Goal: Complete application form

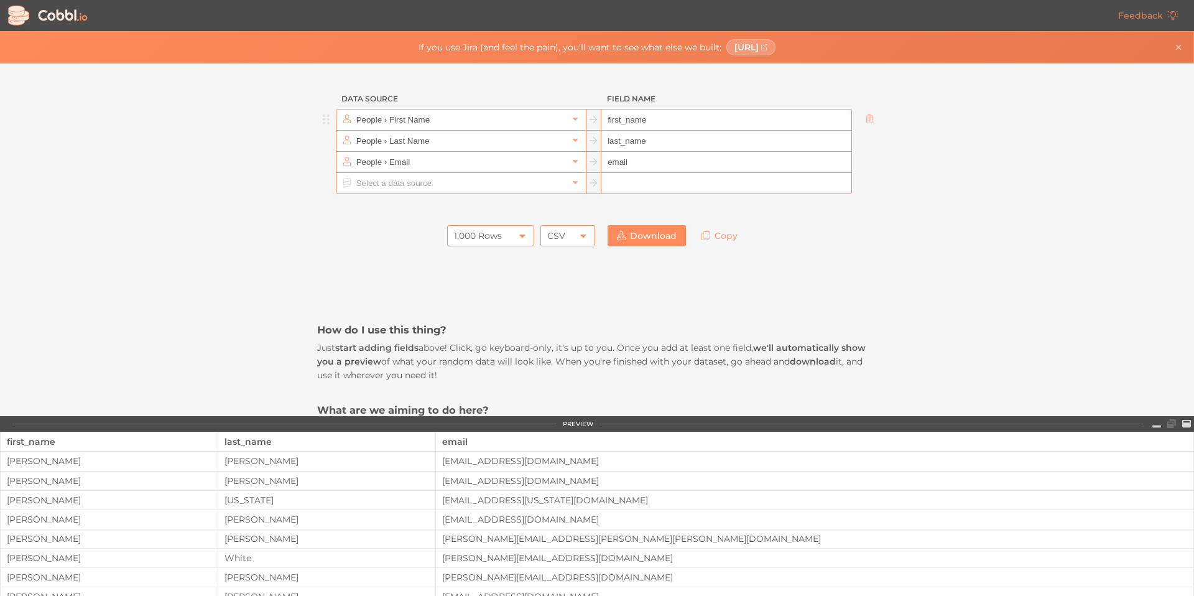
click at [403, 123] on input "People › First Name" at bounding box center [460, 119] width 214 height 21
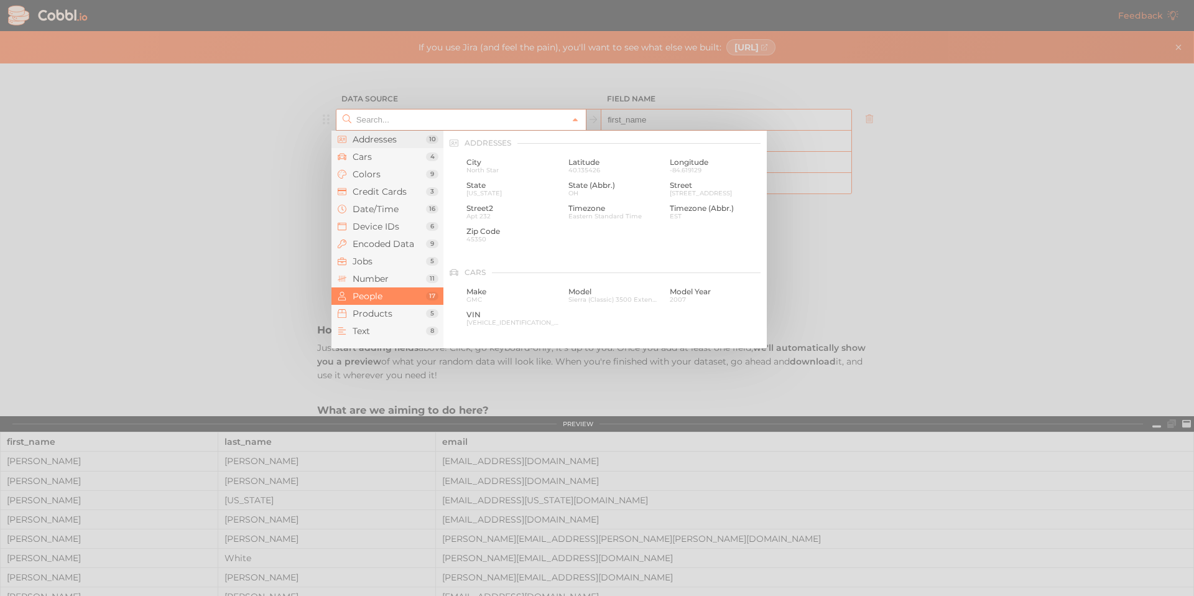
scroll to position [957, 0]
click at [284, 222] on div at bounding box center [597, 298] width 1194 height 596
type input "People › First Name"
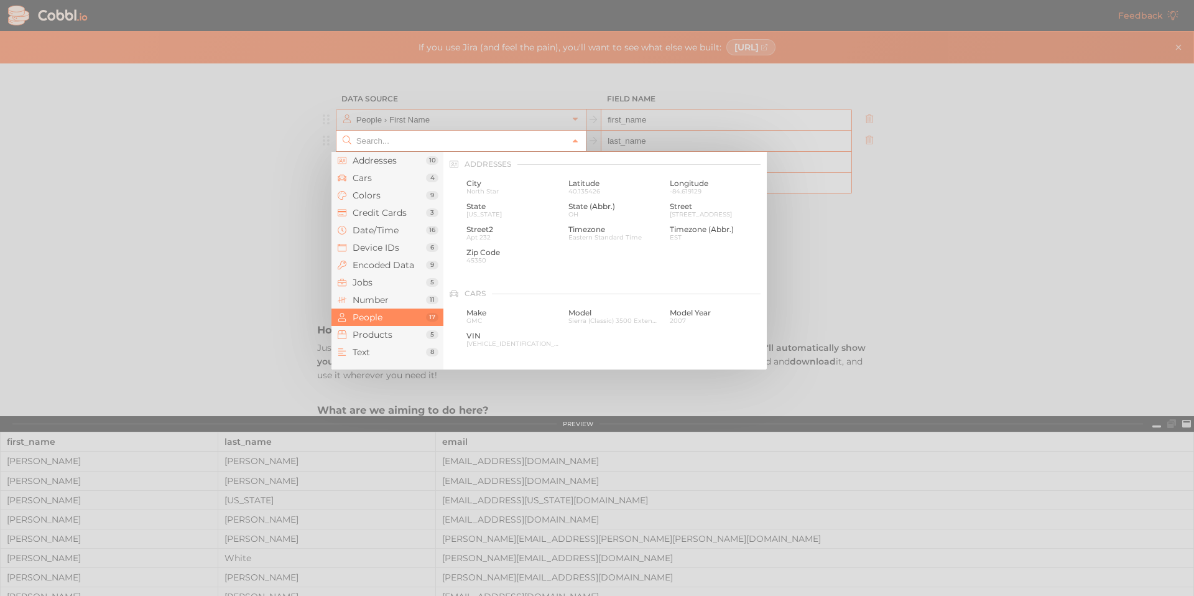
click at [390, 142] on input "text" at bounding box center [460, 141] width 214 height 21
click at [272, 204] on div at bounding box center [597, 298] width 1194 height 596
type input "People › Last Name"
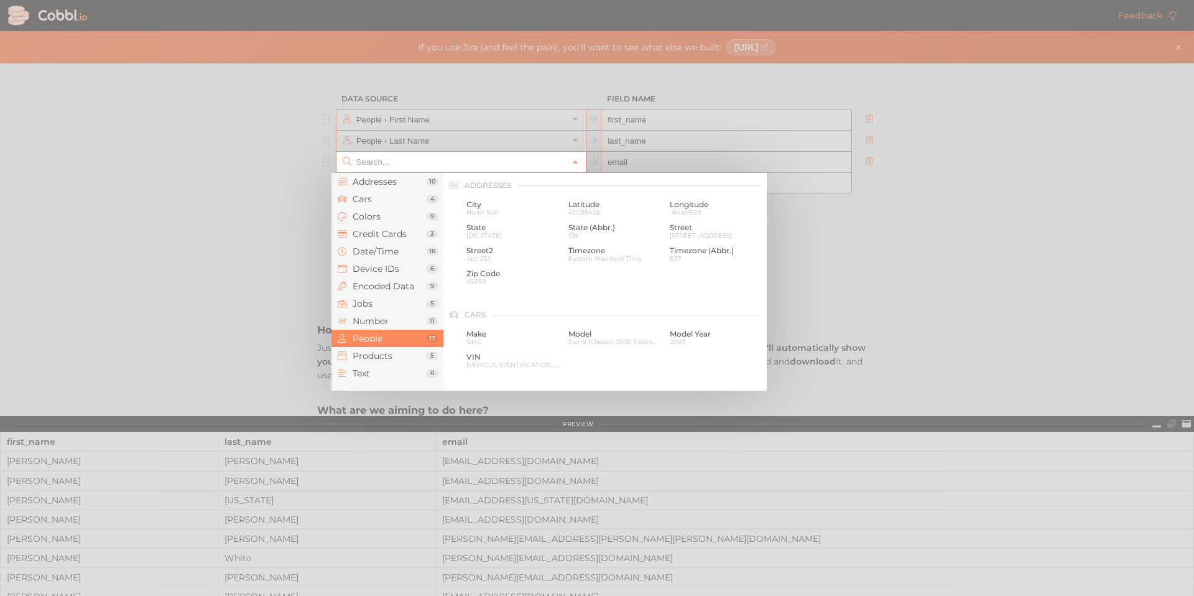
click at [380, 166] on input "text" at bounding box center [460, 162] width 214 height 21
click at [231, 244] on div at bounding box center [597, 298] width 1194 height 596
type input "People › Email"
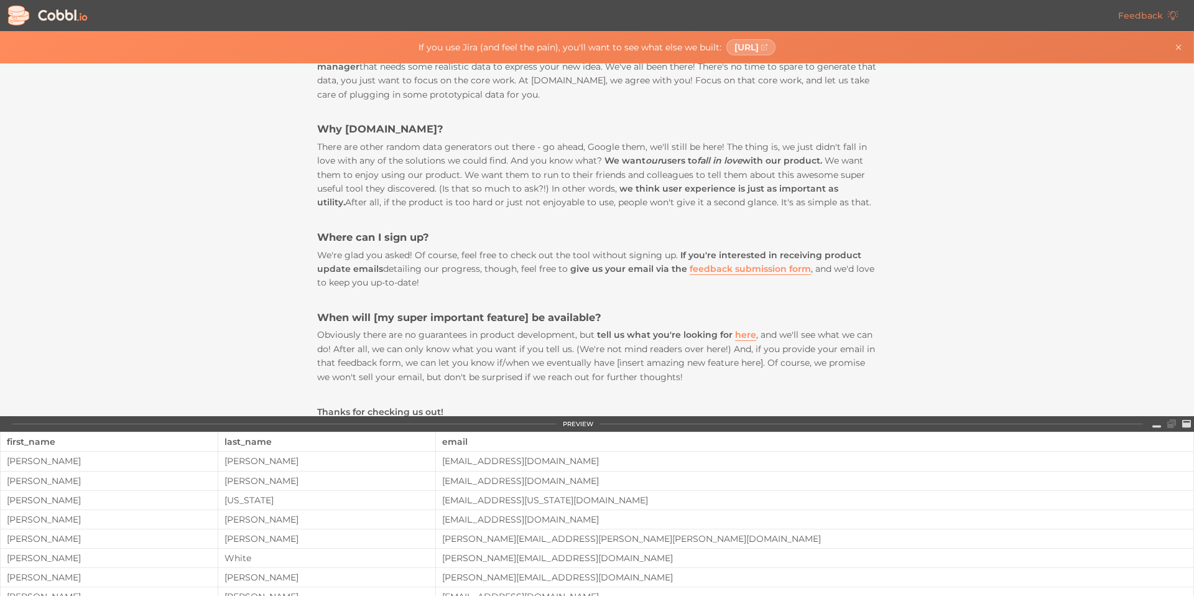
scroll to position [0, 0]
